Goal: Navigation & Orientation: Find specific page/section

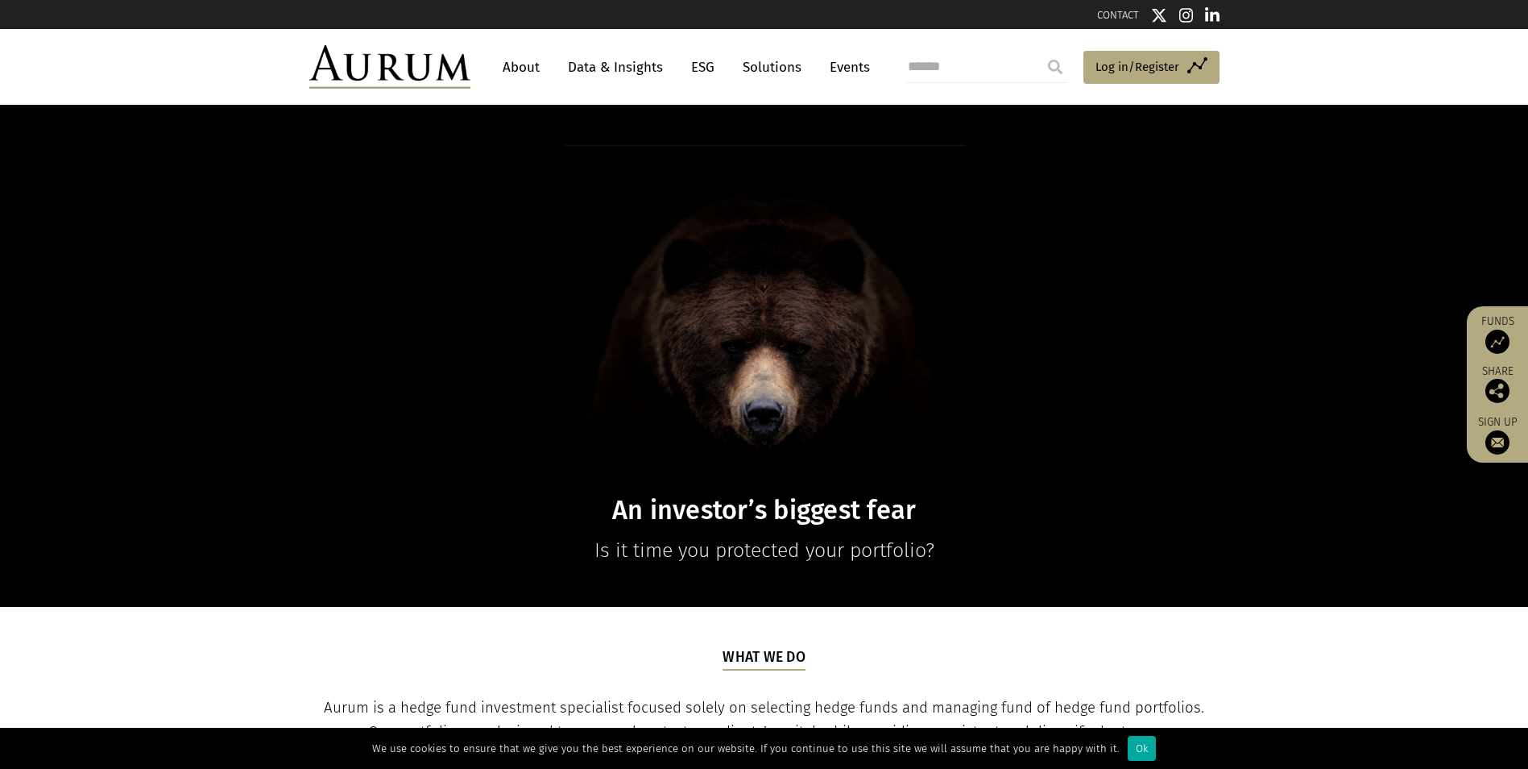
click at [522, 59] on link "About" at bounding box center [521, 67] width 53 height 30
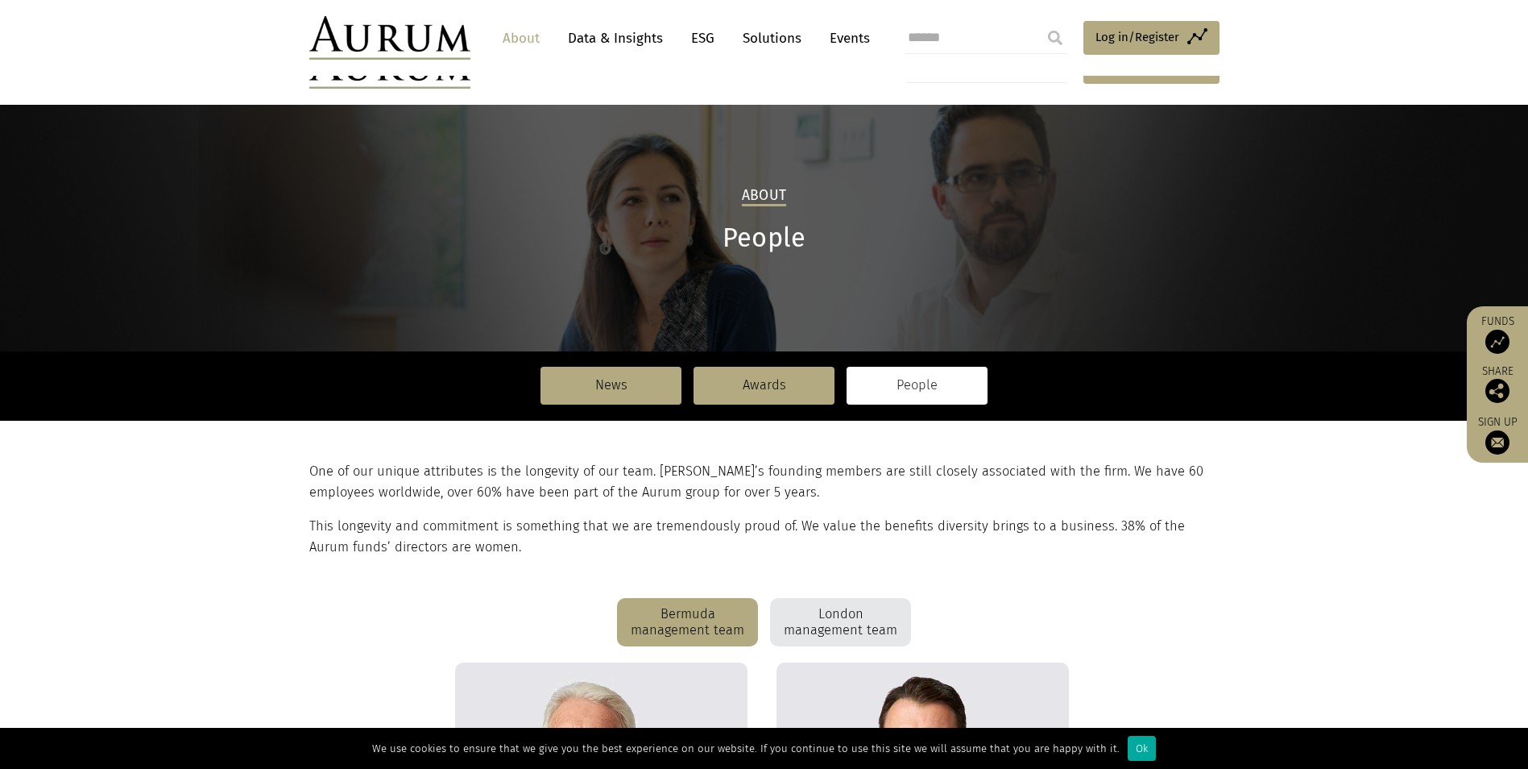
drag, startPoint x: 1267, startPoint y: 517, endPoint x: 1223, endPoint y: 284, distance: 236.9
